Goal: Task Accomplishment & Management: Use online tool/utility

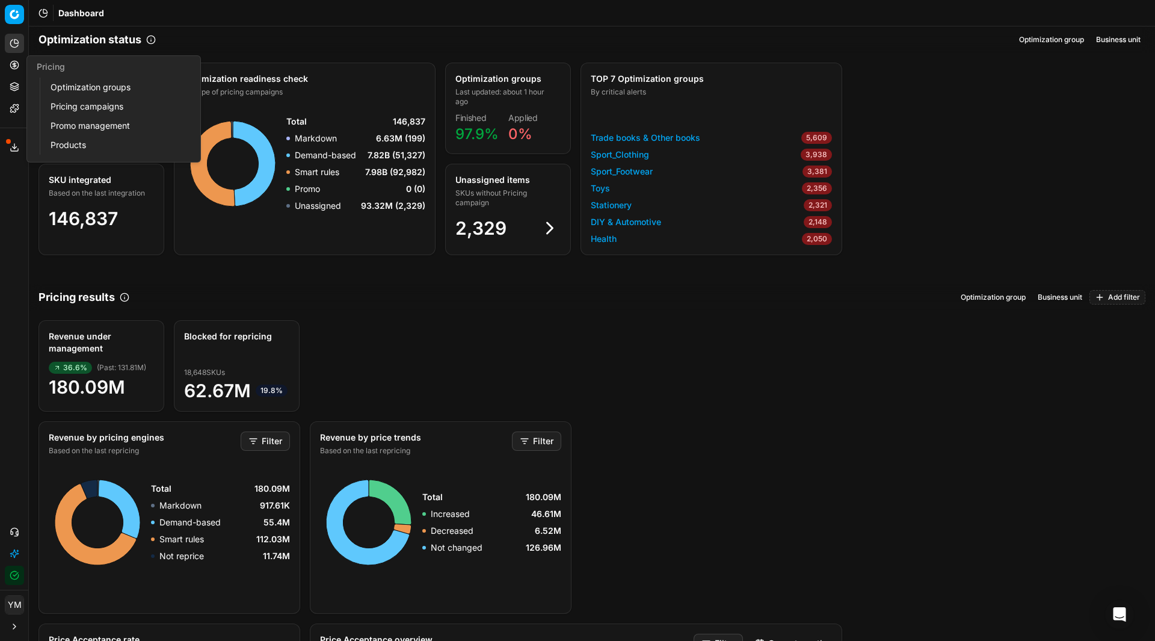
click at [82, 91] on link "Optimization groups" at bounding box center [116, 87] width 140 height 17
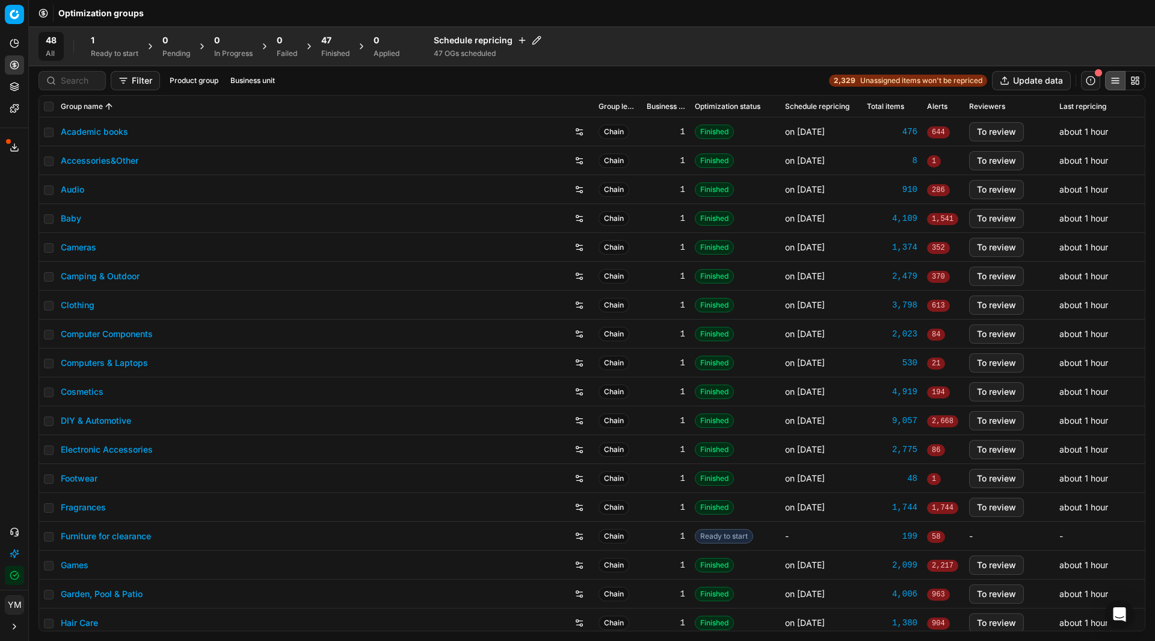
click at [105, 38] on div "1" at bounding box center [115, 40] width 48 height 12
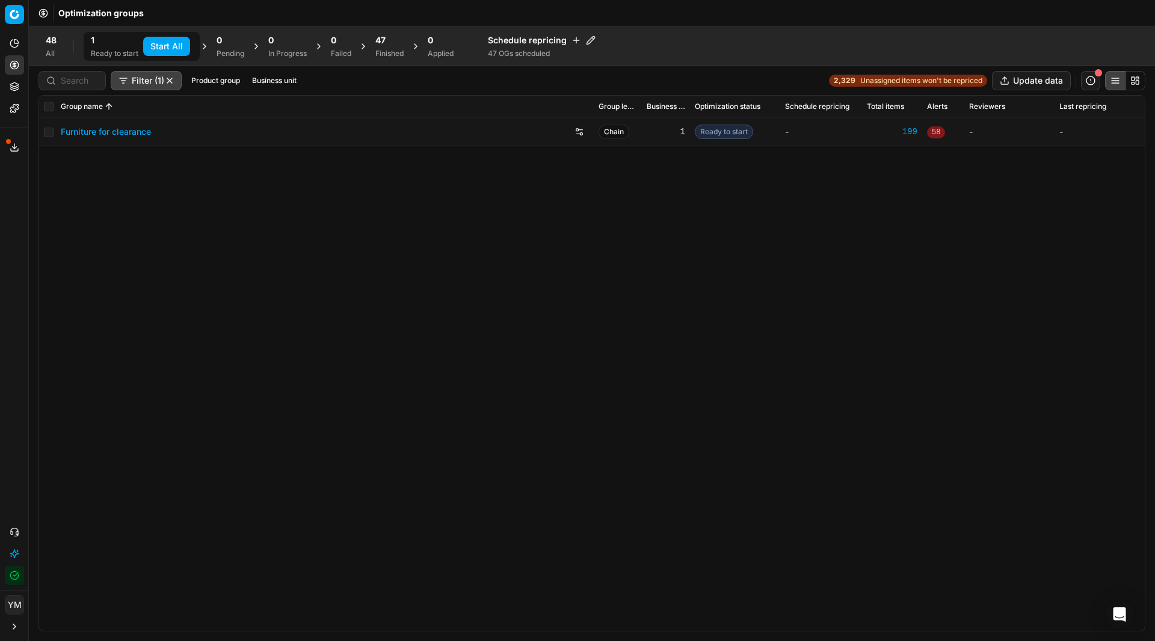
click at [175, 41] on button "Start All" at bounding box center [166, 46] width 47 height 19
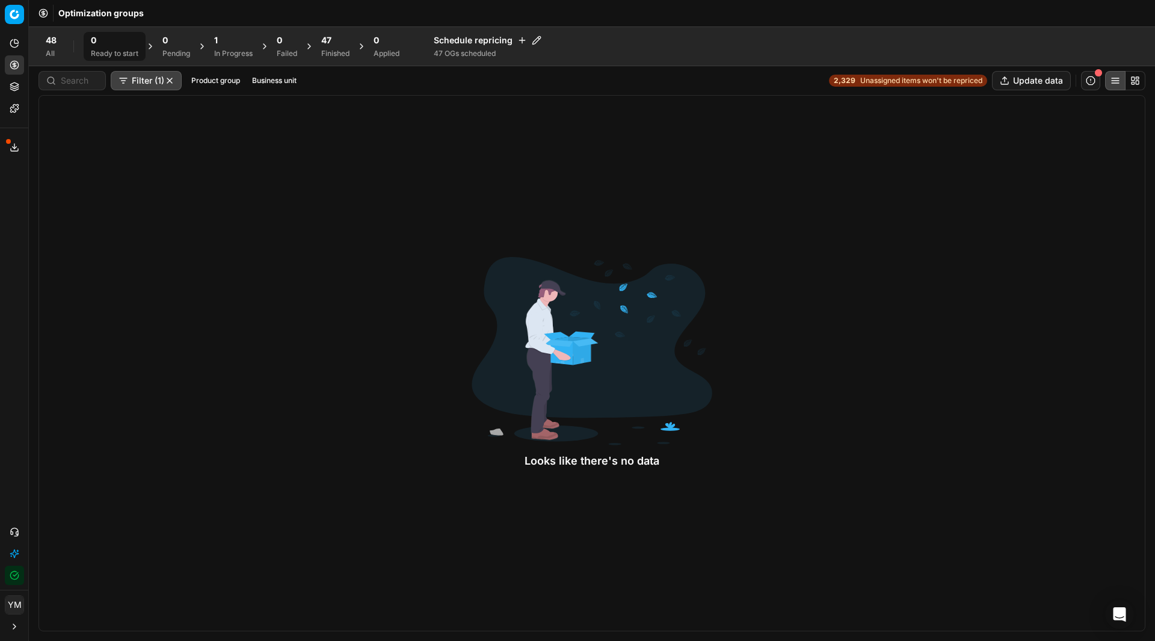
click at [390, 375] on div "Looks like there's no data" at bounding box center [592, 363] width 1107 height 536
click at [13, 210] on div "Analytics Pricing Product portfolio Templates Export service 15 Contact support…" at bounding box center [14, 309] width 28 height 561
click at [336, 371] on div "Looks like there's no data" at bounding box center [592, 363] width 1107 height 536
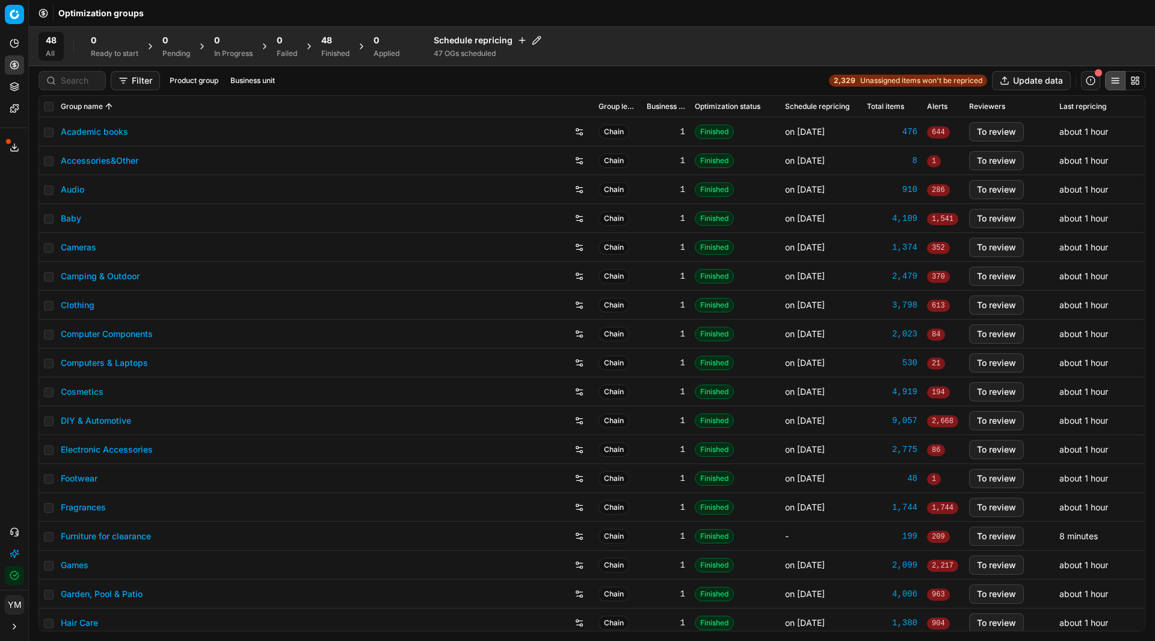
click at [335, 39] on div "48" at bounding box center [335, 40] width 28 height 12
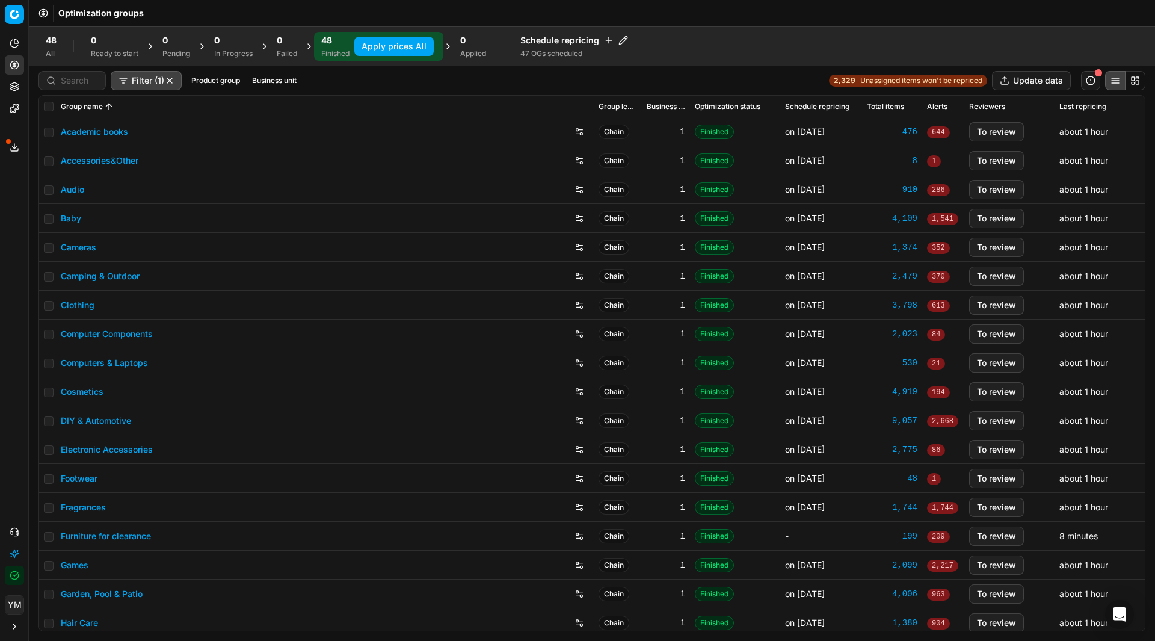
click at [417, 49] on button "Apply prices All" at bounding box center [393, 46] width 79 height 19
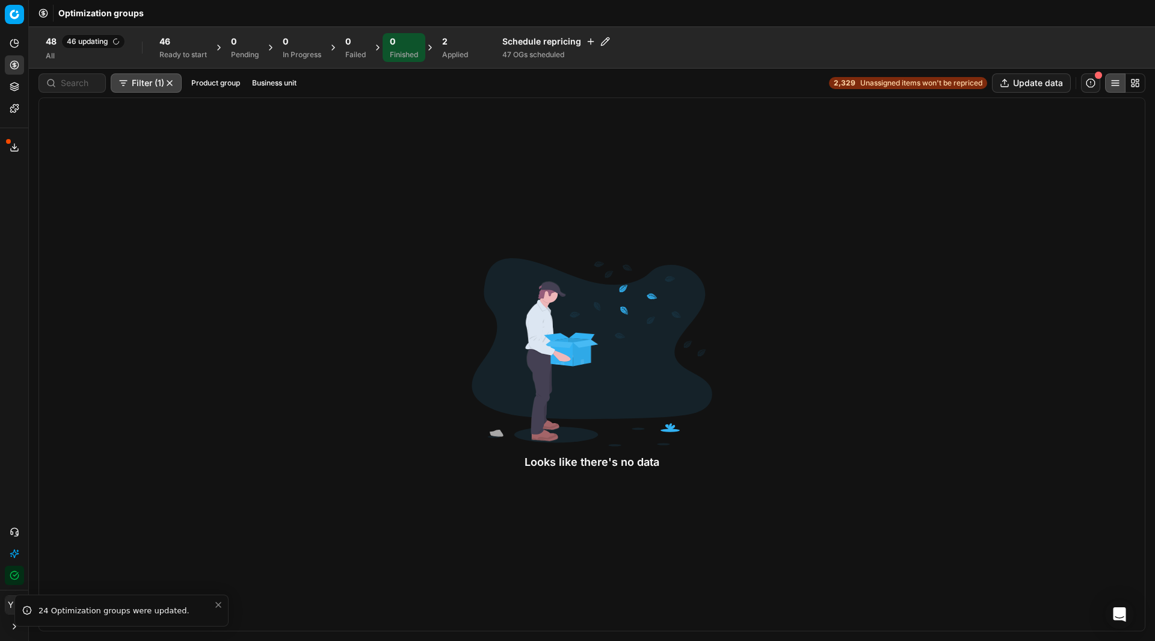
click at [220, 607] on icon "Close toast" at bounding box center [219, 605] width 10 height 10
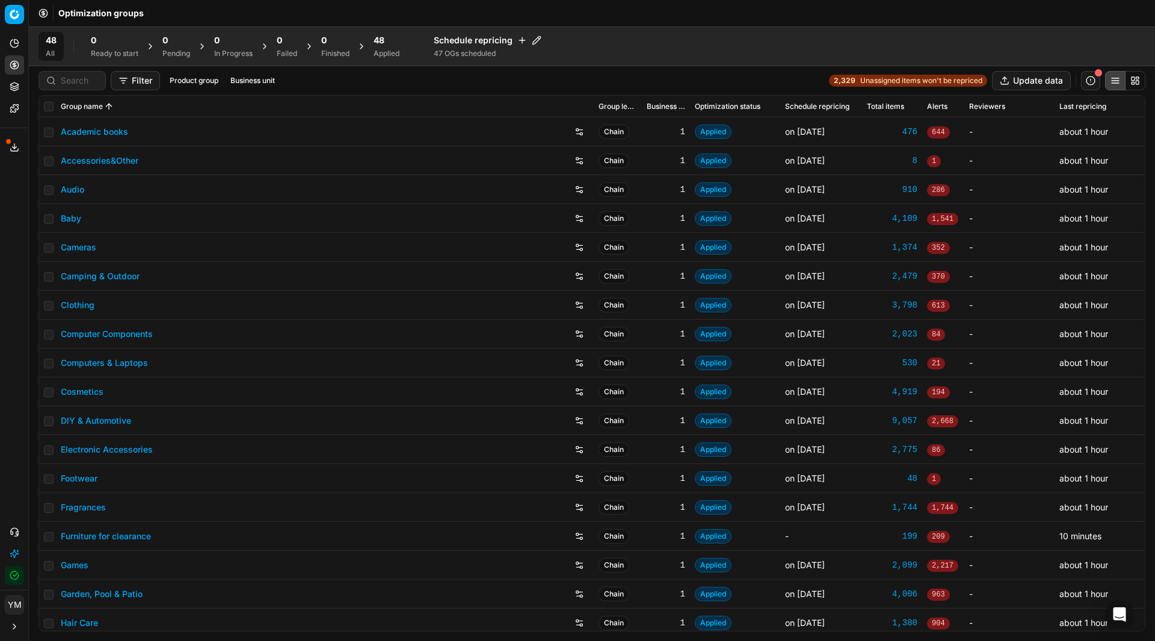
click at [390, 48] on div "48 Applied" at bounding box center [387, 46] width 26 height 24
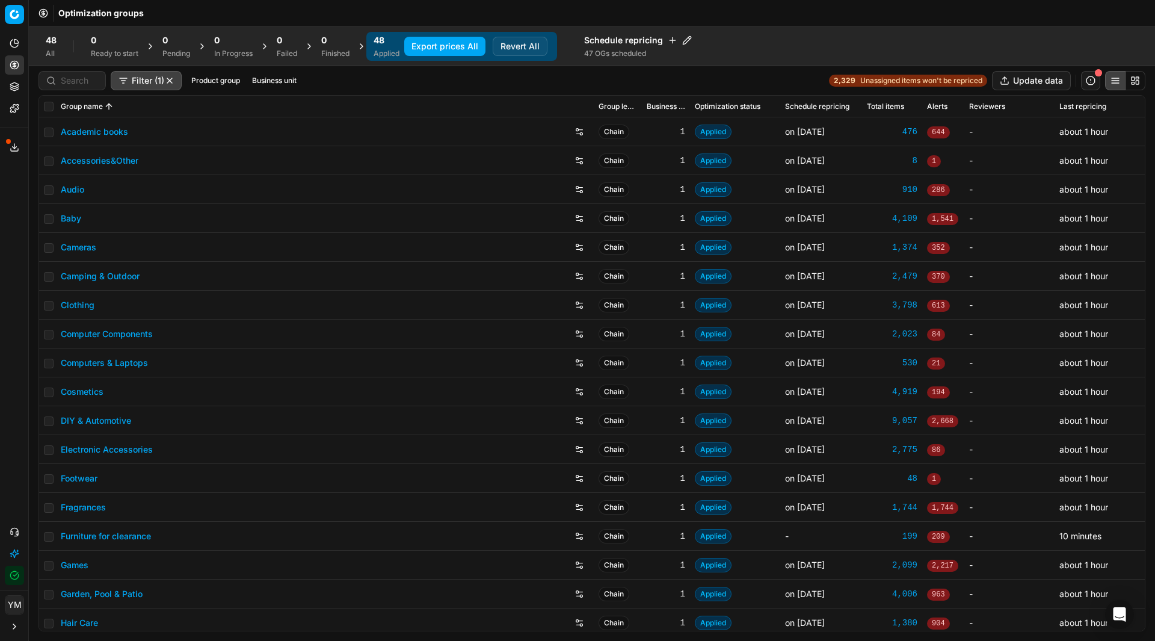
click at [433, 50] on button "Export prices All" at bounding box center [444, 46] width 81 height 19
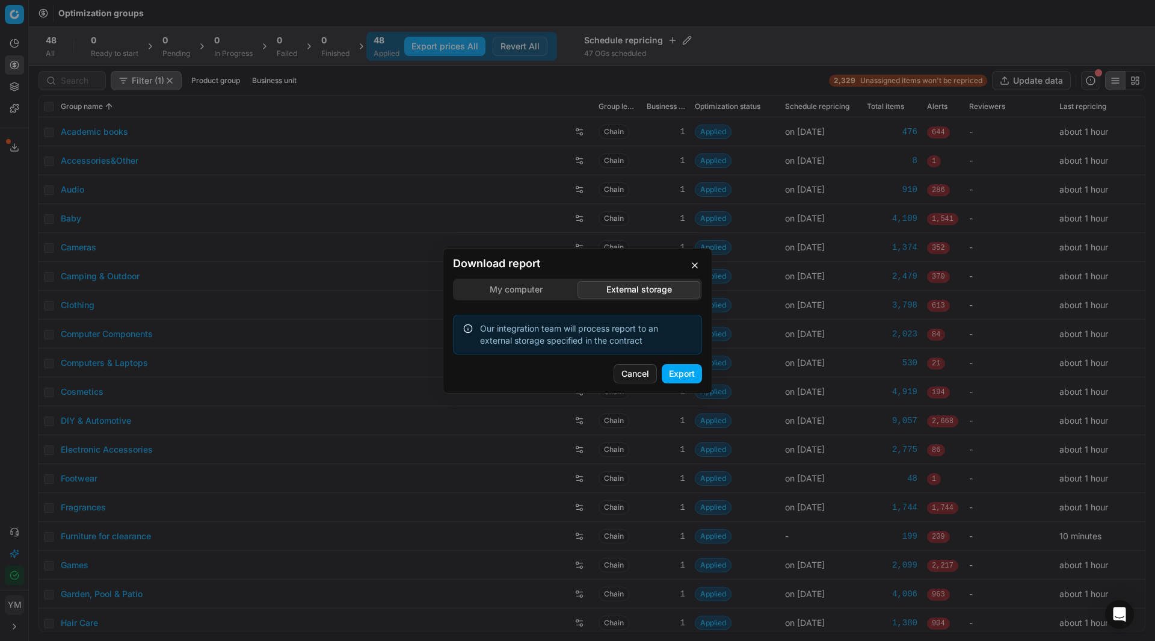
click at [646, 231] on div "Download report My computer External storage Our integration team will process …" at bounding box center [577, 320] width 1155 height 641
click at [672, 370] on button "Export" at bounding box center [682, 373] width 40 height 19
